Goal: Task Accomplishment & Management: Use online tool/utility

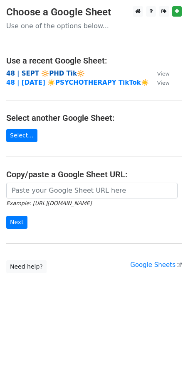
click at [49, 74] on strong "48 | SEPT 🔆PHD Tik🔆" at bounding box center [45, 73] width 79 height 7
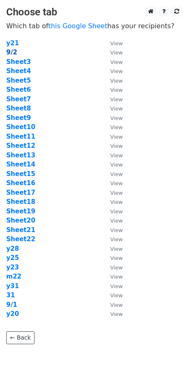
click at [10, 51] on strong "9/2" at bounding box center [11, 52] width 11 height 7
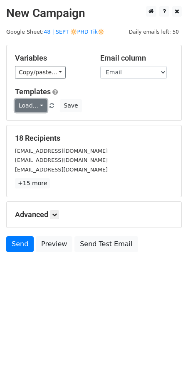
click at [25, 103] on link "Load..." at bounding box center [31, 105] width 32 height 13
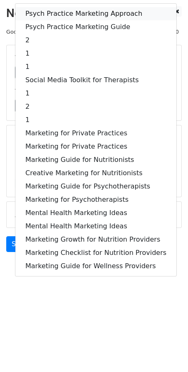
click at [67, 9] on link "Psych Practice Marketing Approach" at bounding box center [95, 13] width 161 height 13
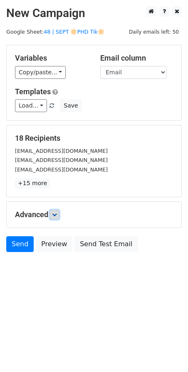
click at [57, 210] on link at bounding box center [54, 214] width 9 height 9
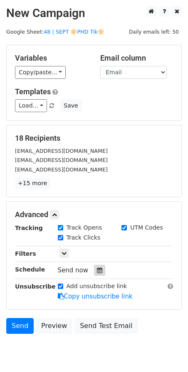
click at [96, 265] on div at bounding box center [99, 270] width 11 height 11
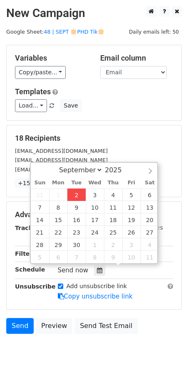
type input "2025-09-02 13:10"
type input "01"
type input "10"
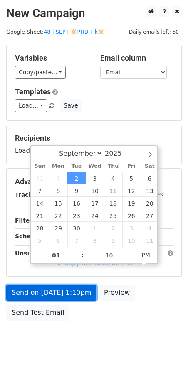
click at [62, 289] on link "Send on Sep 2 at 1:10pm" at bounding box center [51, 293] width 90 height 16
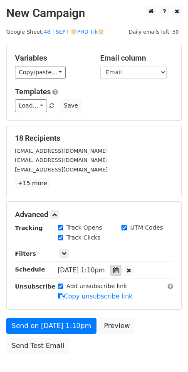
click at [121, 272] on div at bounding box center [115, 270] width 11 height 11
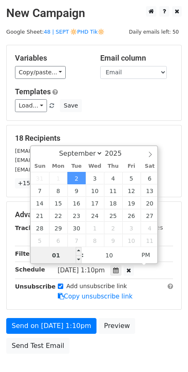
click at [61, 256] on input "01" at bounding box center [56, 255] width 51 height 17
type input "01"
click at [147, 254] on span "PM" at bounding box center [145, 255] width 23 height 17
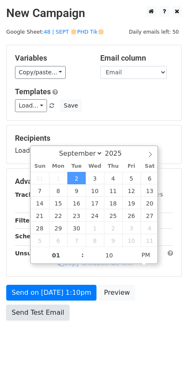
click at [52, 305] on link "Send Test Email" at bounding box center [37, 313] width 63 height 16
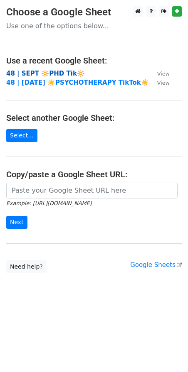
click at [48, 70] on strong "48 | SEPT 🔆PHD Tik🔆" at bounding box center [45, 73] width 79 height 7
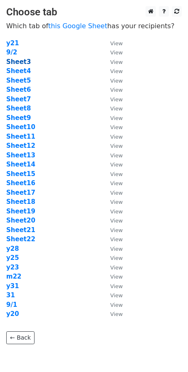
click at [22, 63] on strong "Sheet3" at bounding box center [18, 61] width 25 height 7
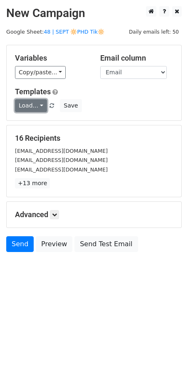
click at [27, 105] on link "Load..." at bounding box center [31, 105] width 32 height 13
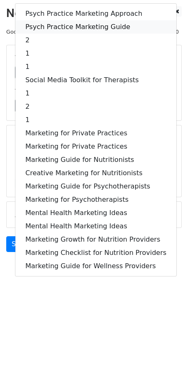
click at [65, 27] on link "Psych Practice Marketing Guide" at bounding box center [95, 26] width 161 height 13
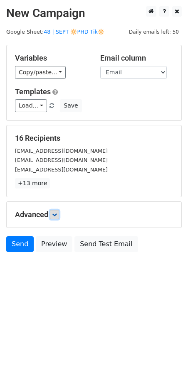
click at [54, 213] on icon at bounding box center [54, 214] width 5 height 5
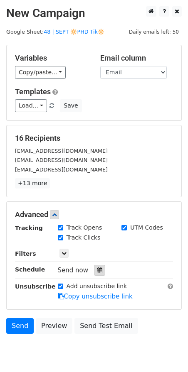
click at [98, 268] on div at bounding box center [99, 270] width 11 height 11
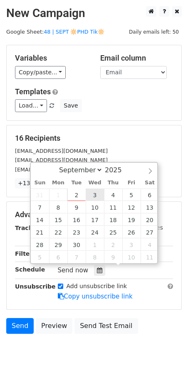
type input "2025-09-03 12:00"
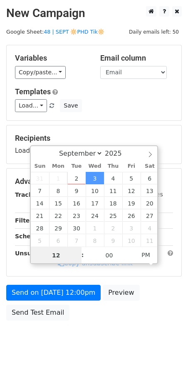
type input "7"
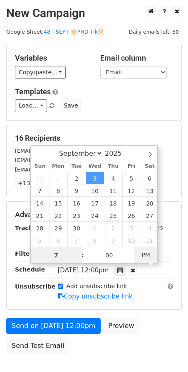
type input "2025-09-03 07:00"
type input "07"
click at [144, 256] on span "AM" at bounding box center [145, 255] width 23 height 17
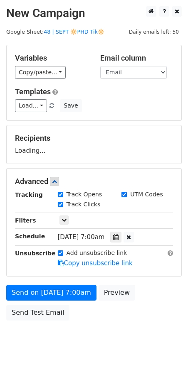
click at [56, 302] on div "Send on Sep 3 at 7:00am Preview Send Test Email" at bounding box center [94, 305] width 188 height 40
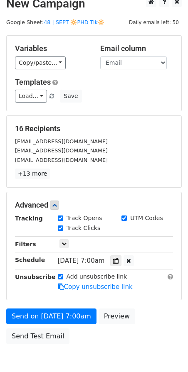
scroll to position [10, 0]
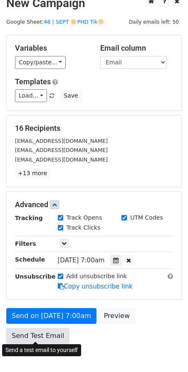
click at [47, 329] on link "Send Test Email" at bounding box center [37, 336] width 63 height 16
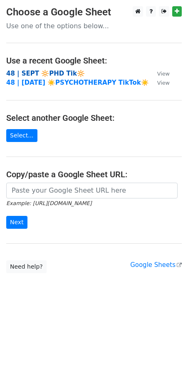
click at [56, 74] on strong "48 | SEPT 🔆PHD Tik🔆" at bounding box center [45, 73] width 79 height 7
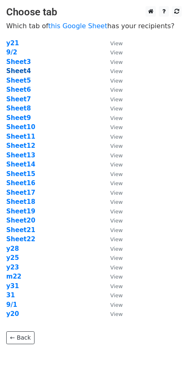
click at [22, 70] on strong "Sheet4" at bounding box center [18, 70] width 25 height 7
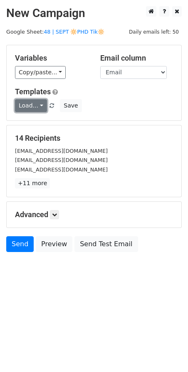
click at [27, 103] on link "Load..." at bounding box center [31, 105] width 32 height 13
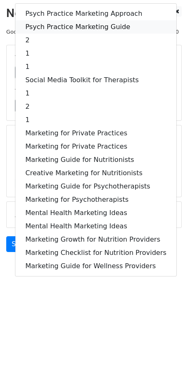
click at [70, 27] on link "Psych Practice Marketing Guide" at bounding box center [95, 26] width 161 height 13
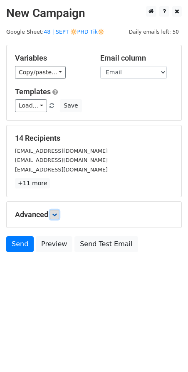
click at [57, 214] on icon at bounding box center [54, 214] width 5 height 5
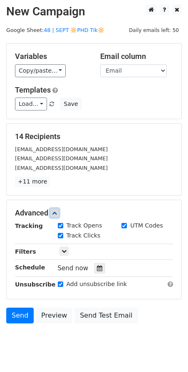
scroll to position [30, 0]
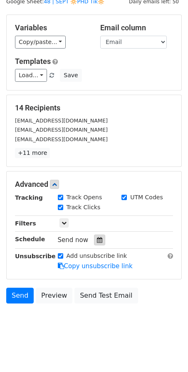
click at [99, 239] on div at bounding box center [99, 240] width 11 height 11
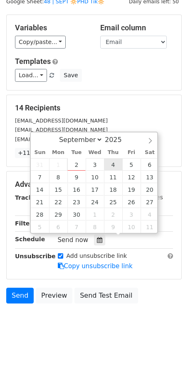
type input "[DATE] 12:00"
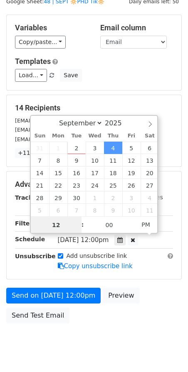
type input "7"
type input "[DATE] 07:00"
type input "07"
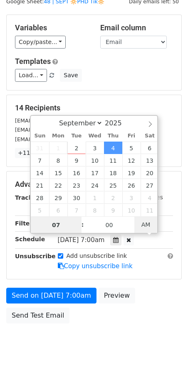
click at [141, 218] on div "September October November [DATE] Sun Mon Tue Wed Thu Fri Sat 31 1 2 3 4 5 6 7 …" at bounding box center [94, 174] width 128 height 119
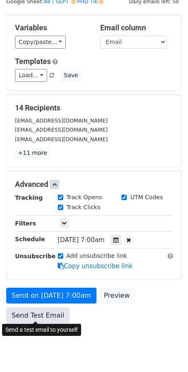
click at [36, 313] on link "Send Test Email" at bounding box center [37, 316] width 63 height 16
